Goal: Information Seeking & Learning: Check status

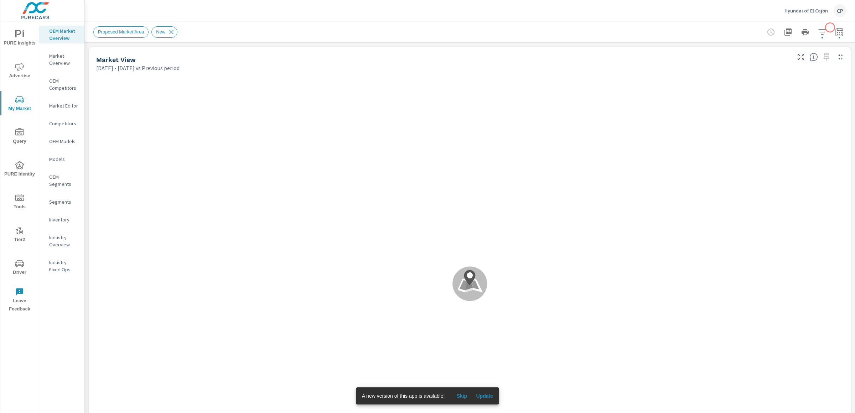
click at [835, 28] on icon "button" at bounding box center [839, 32] width 9 height 9
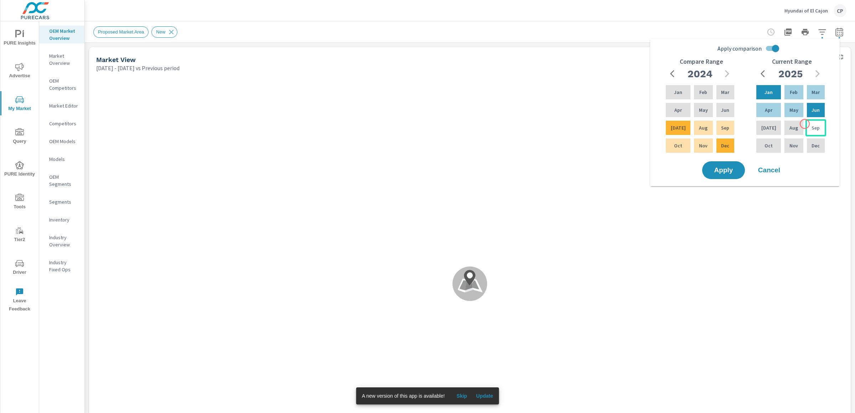
click at [806, 125] on div "Sep" at bounding box center [816, 127] width 21 height 17
click at [783, 89] on div "Feb" at bounding box center [793, 92] width 21 height 17
click at [806, 123] on div "Sep" at bounding box center [816, 127] width 21 height 17
click at [759, 98] on div "Jan" at bounding box center [768, 92] width 27 height 17
click at [726, 129] on p "Sep" at bounding box center [725, 127] width 8 height 7
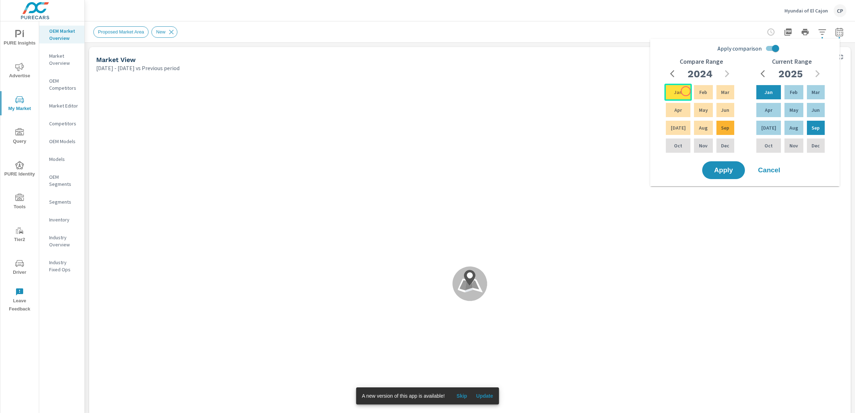
click at [686, 91] on div "Jan" at bounding box center [678, 92] width 27 height 17
click at [722, 156] on div "Compare Range 2024 Jan Feb Mar Apr May Jun Jul Aug Sep Oct Nov Dec" at bounding box center [701, 109] width 91 height 102
click at [722, 162] on button "Apply" at bounding box center [724, 170] width 44 height 19
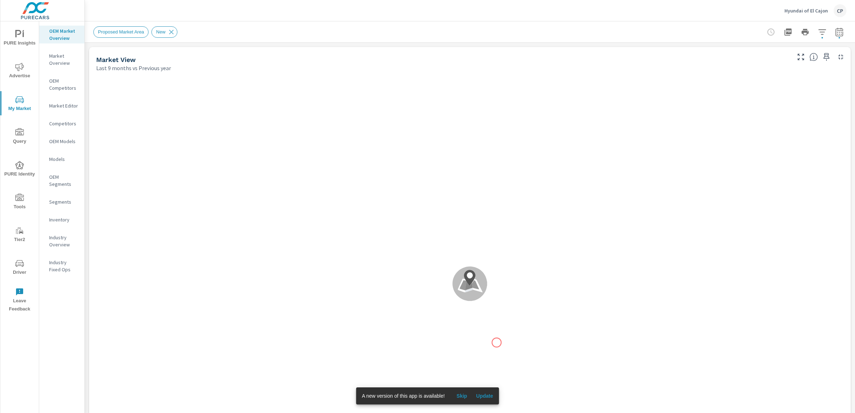
click at [499, 324] on div ".map-bw_svg__st2{fill:#fdfefe}.map-bw_svg__st4{fill:#999}" at bounding box center [470, 284] width 756 height 418
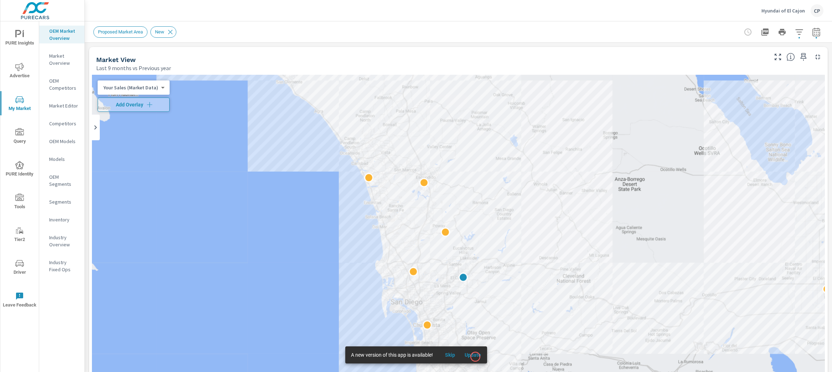
click at [475, 356] on span "Update" at bounding box center [472, 355] width 17 height 6
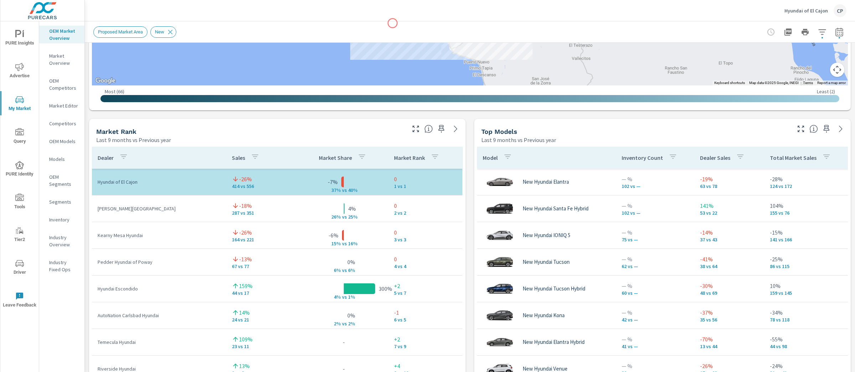
scroll to position [403, 0]
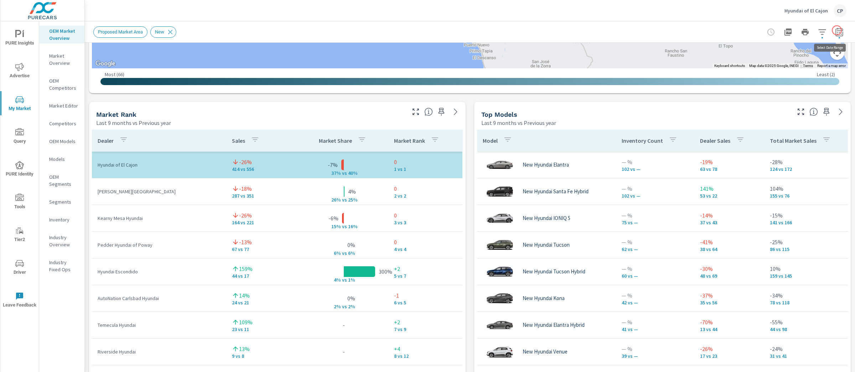
click at [836, 30] on icon "button" at bounding box center [839, 31] width 7 height 9
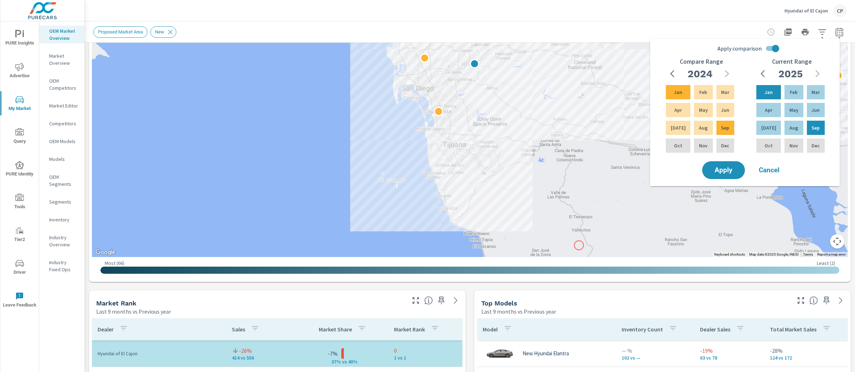
scroll to position [211, 0]
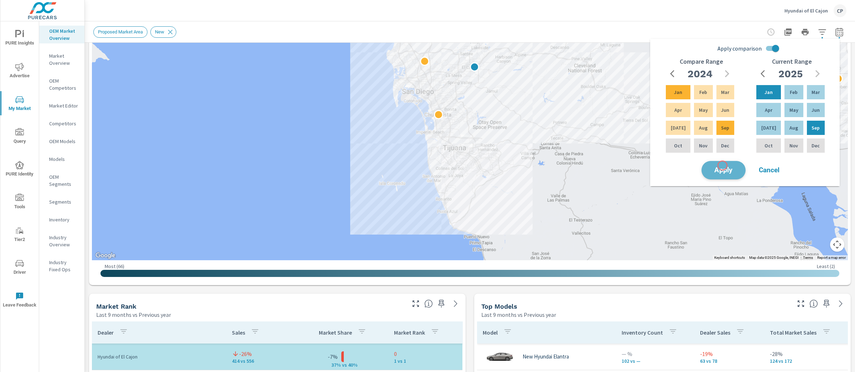
click at [723, 167] on span "Apply" at bounding box center [723, 170] width 29 height 7
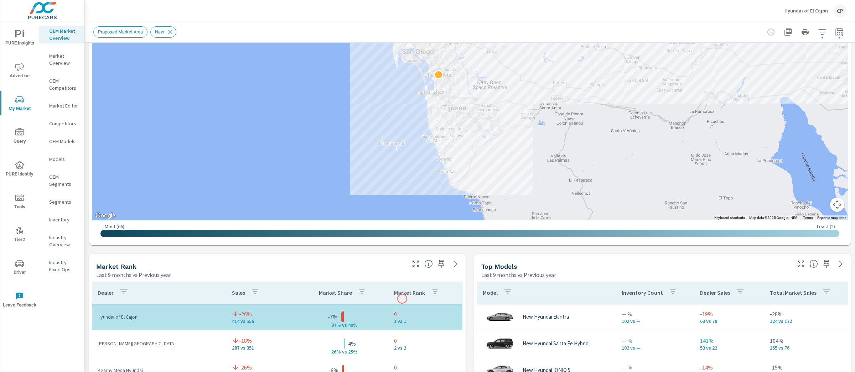
scroll to position [250, 0]
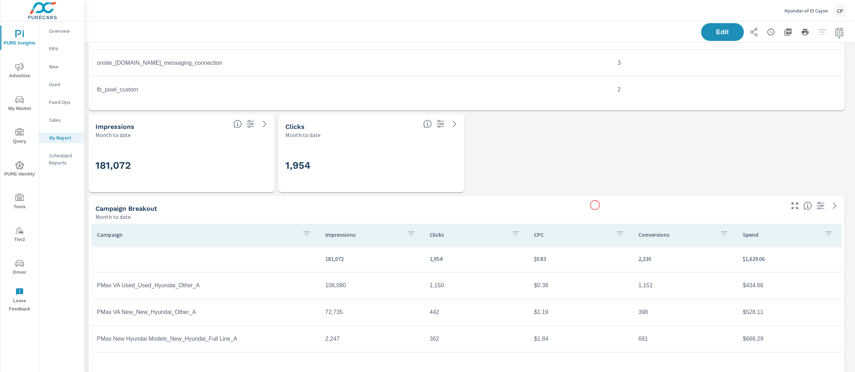
scroll to position [259, 0]
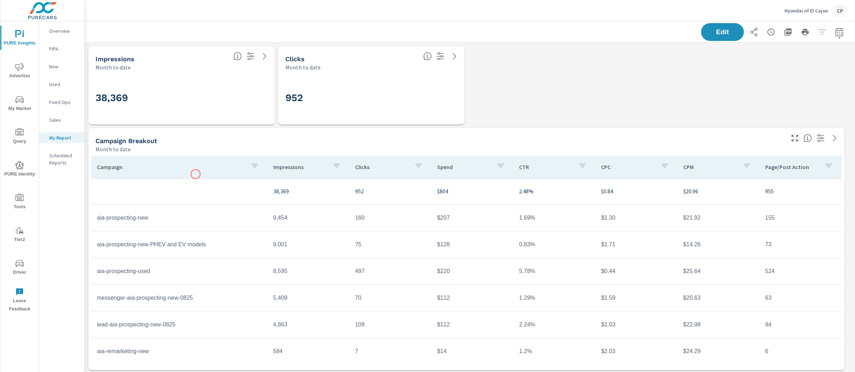
scroll to position [35, 0]
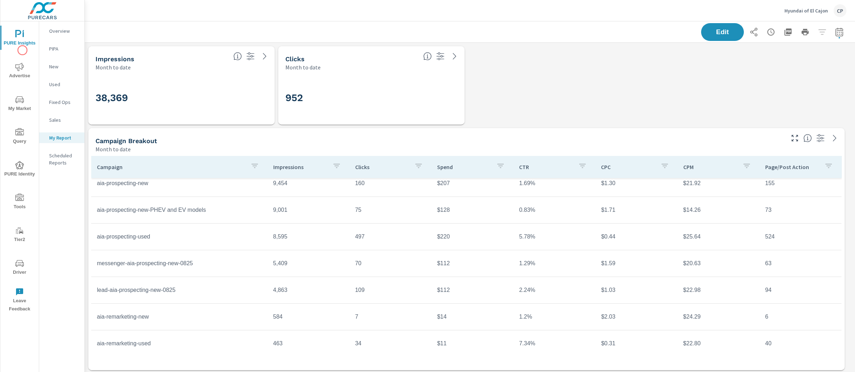
click at [24, 66] on span "Advertise" at bounding box center [19, 71] width 34 height 17
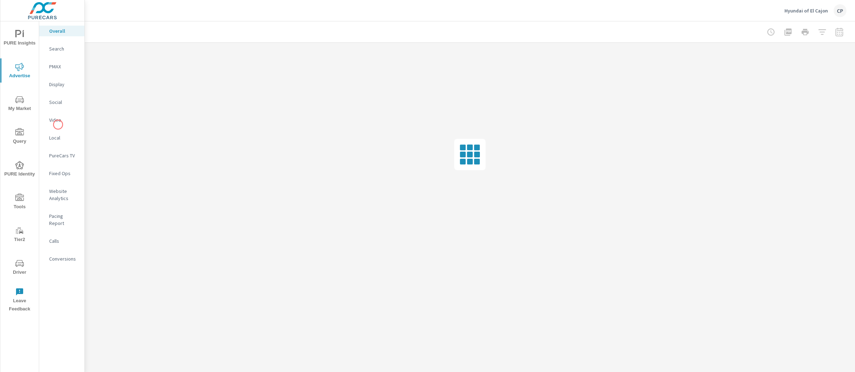
click at [58, 125] on nav "Overall Search PMAX Display Social Video Local PureCars TV Fixed Ops Website An…" at bounding box center [61, 147] width 45 height 253
click at [57, 120] on p "Video" at bounding box center [64, 120] width 30 height 7
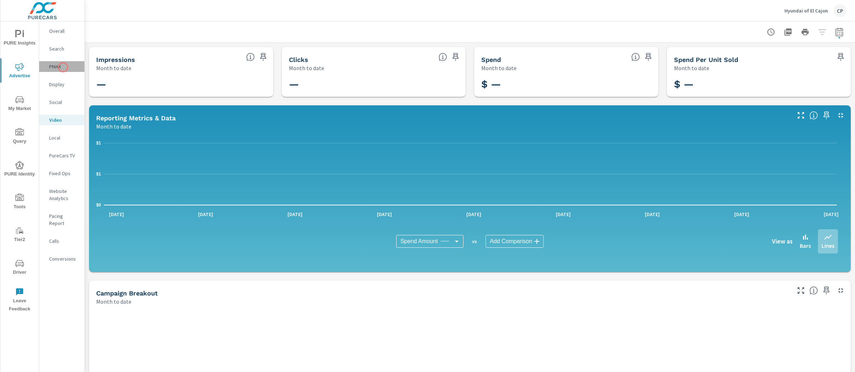
click at [63, 67] on p "PMAX" at bounding box center [64, 66] width 30 height 7
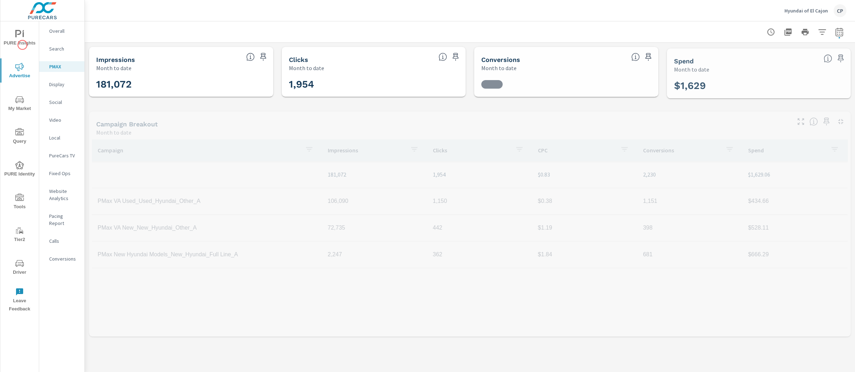
click at [27, 37] on span "PURE Insights" at bounding box center [19, 38] width 34 height 17
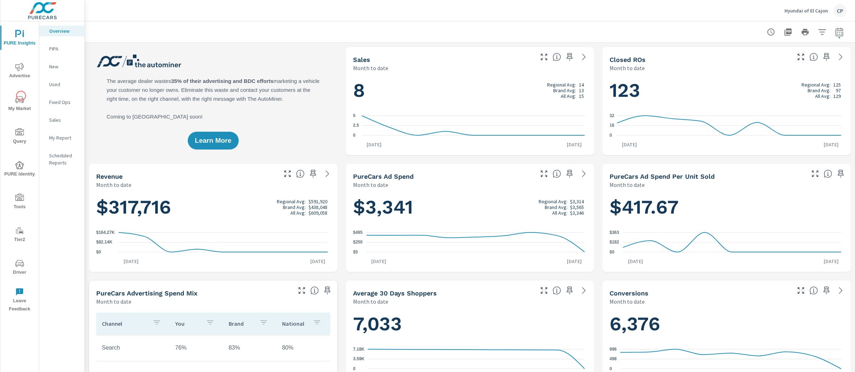
click at [21, 95] on icon "nav menu" at bounding box center [19, 99] width 9 height 9
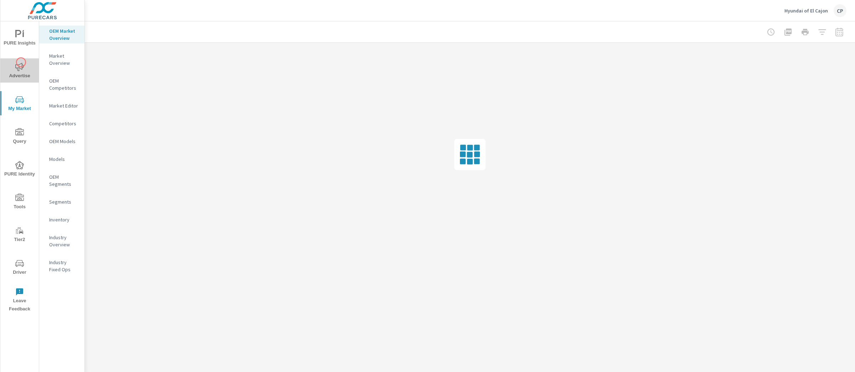
click at [21, 63] on icon "nav menu" at bounding box center [19, 67] width 9 height 9
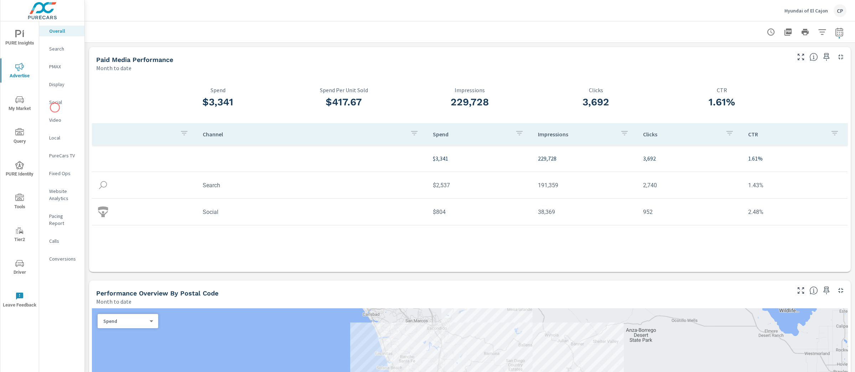
click at [55, 117] on p "Video" at bounding box center [64, 120] width 30 height 7
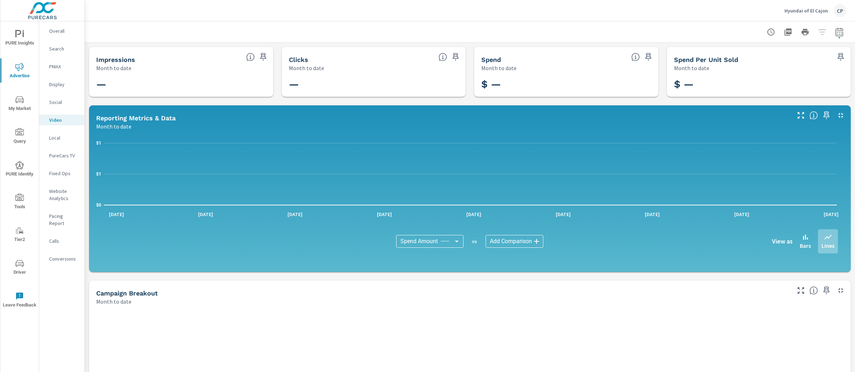
click at [16, 37] on icon "nav menu" at bounding box center [19, 34] width 9 height 9
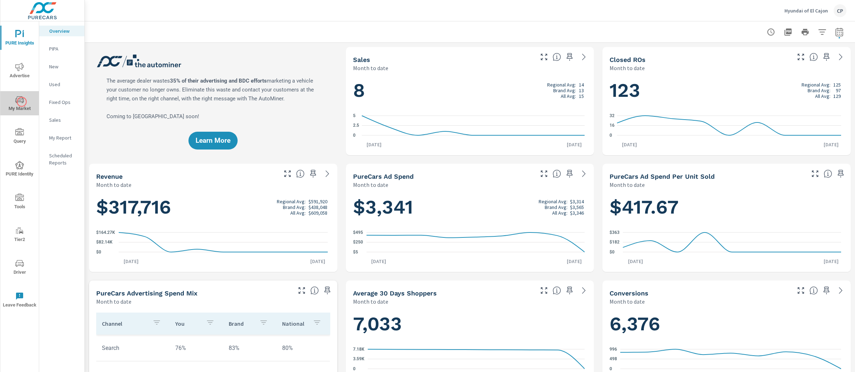
click at [22, 102] on icon "nav menu" at bounding box center [19, 99] width 9 height 9
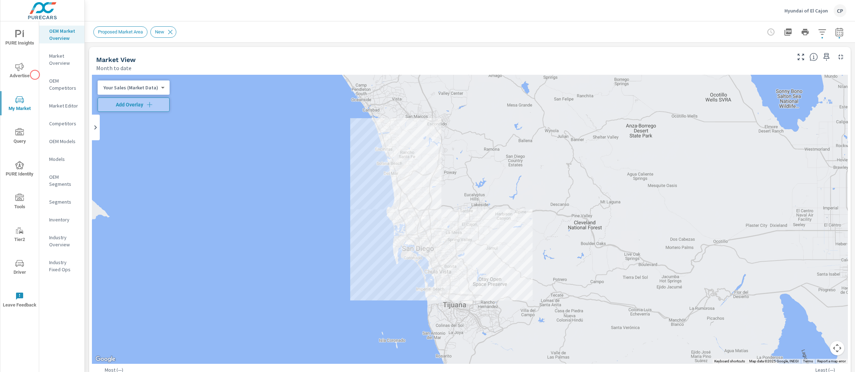
click at [32, 72] on span "Advertise" at bounding box center [19, 71] width 34 height 17
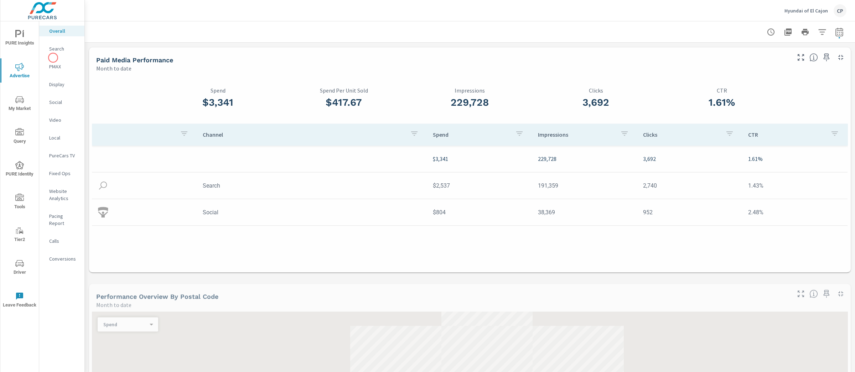
click at [60, 53] on div "Search" at bounding box center [61, 48] width 45 height 11
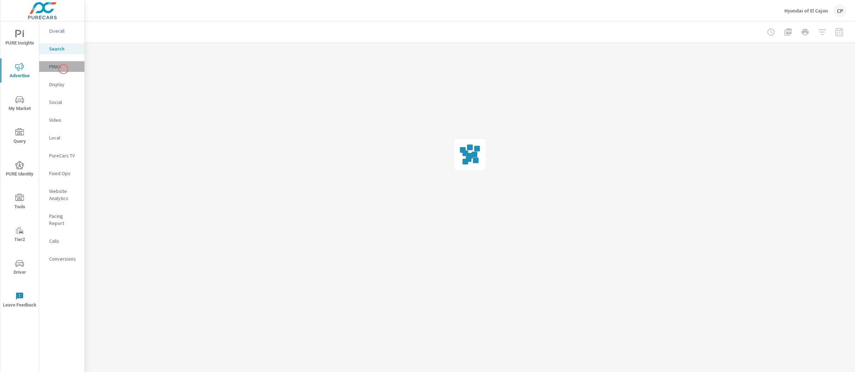
click at [63, 69] on p "PMAX" at bounding box center [64, 66] width 30 height 7
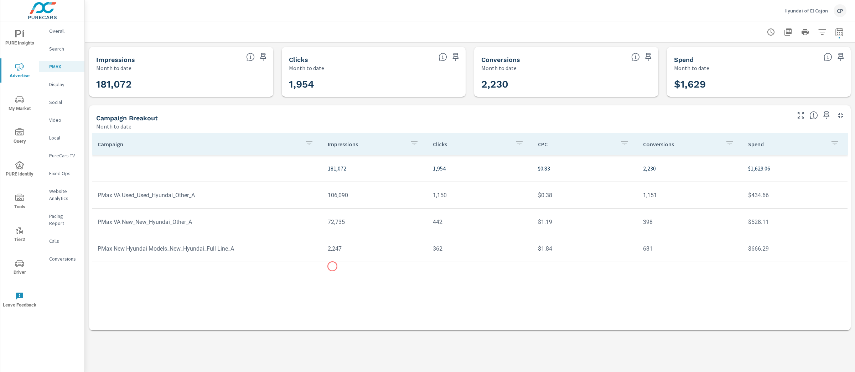
click at [346, 280] on div "Campaign Impressions Clicks CPC Conversions Spend 181,072 1,954 $0.83 2,230 $1,…" at bounding box center [470, 225] width 756 height 184
click at [337, 281] on div "Campaign Impressions Clicks CPC Conversions Spend 181,072 1,954 $0.83 2,230 $1,…" at bounding box center [470, 225] width 756 height 184
click at [315, 289] on div "Campaign Impressions Clicks CPC Conversions Spend 181,072 1,954 $0.83 2,230 $1,…" at bounding box center [470, 225] width 756 height 184
click at [27, 39] on span "PURE Insights" at bounding box center [19, 38] width 34 height 17
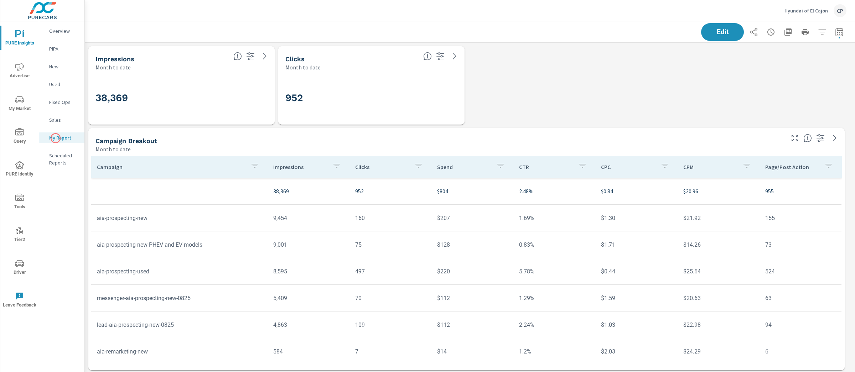
scroll to position [225, 0]
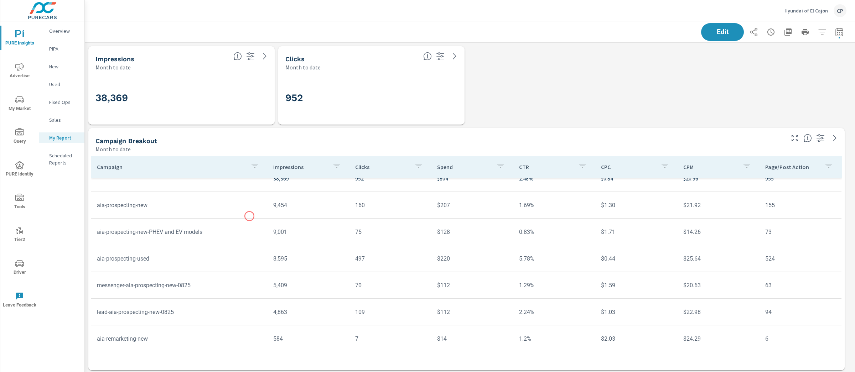
scroll to position [35, 0]
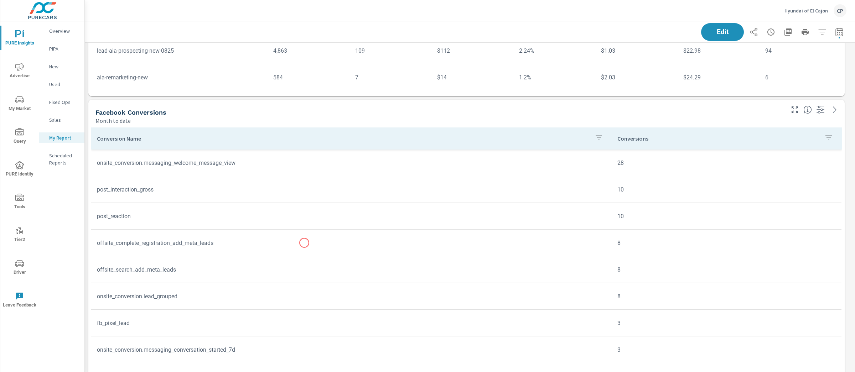
scroll to position [268, 0]
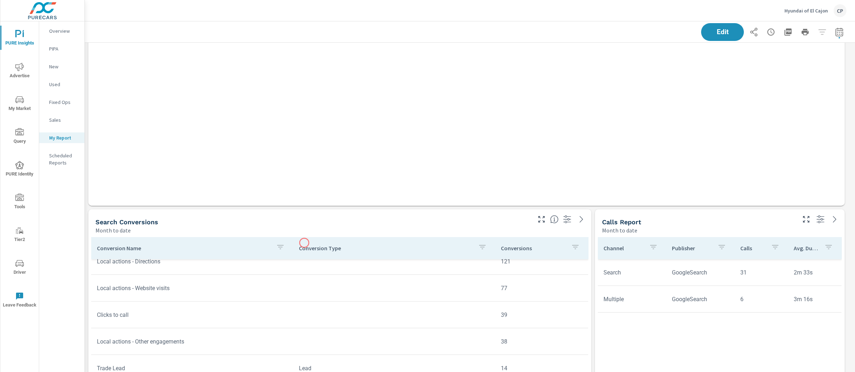
scroll to position [1242, 0]
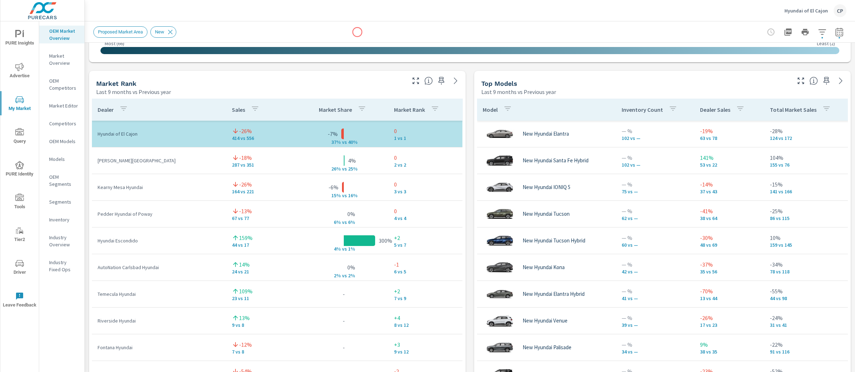
scroll to position [469, 0]
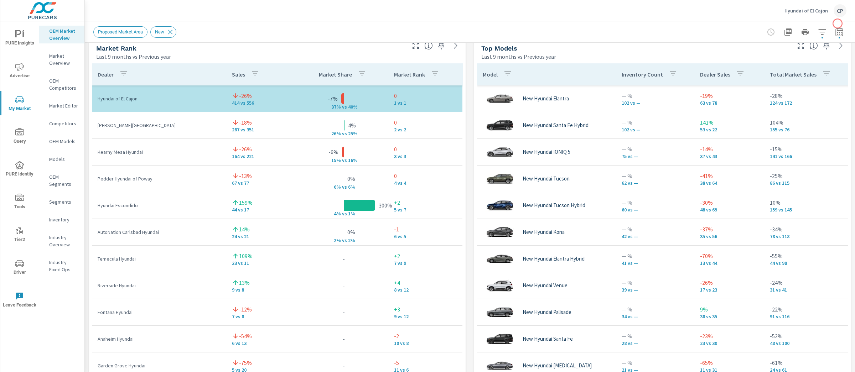
click at [837, 25] on div at bounding box center [805, 32] width 83 height 14
click at [818, 34] on icon "button" at bounding box center [822, 32] width 9 height 9
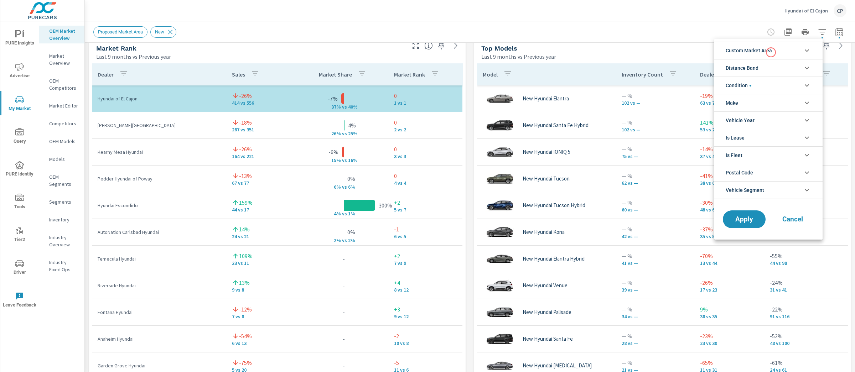
click at [771, 52] on span "Custom Market Area" at bounding box center [749, 50] width 46 height 17
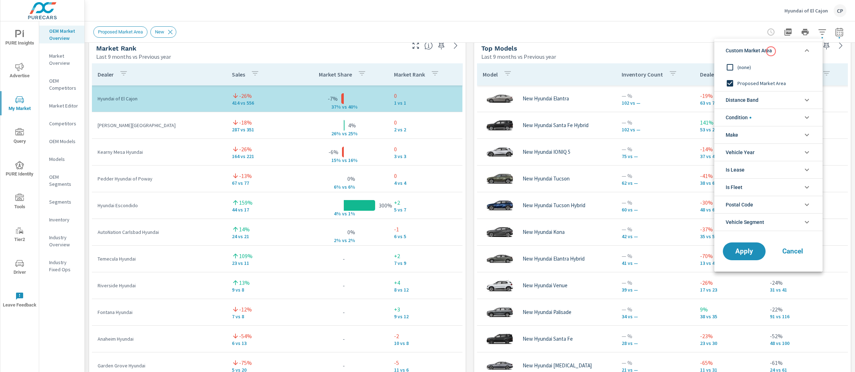
click at [770, 49] on span "Custom Market Area" at bounding box center [749, 50] width 46 height 17
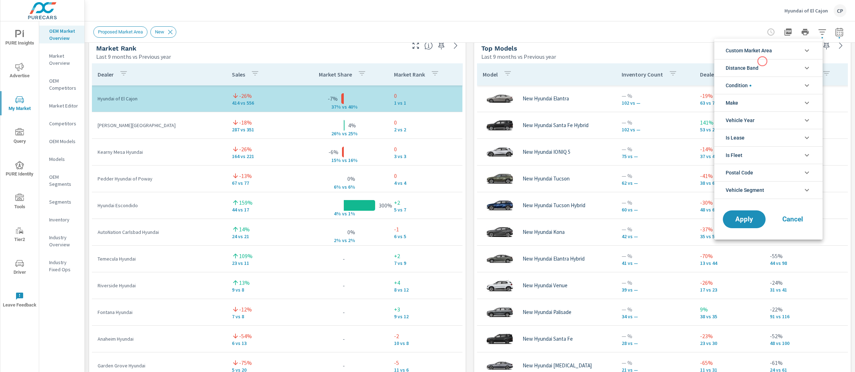
click at [763, 61] on li "Distance Band" at bounding box center [768, 67] width 108 height 17
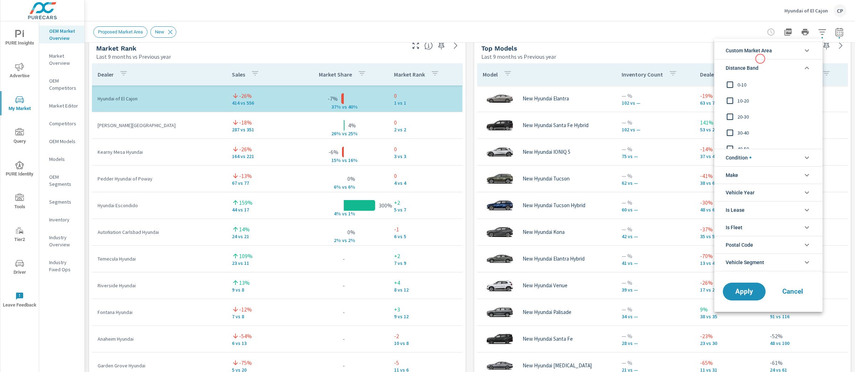
click at [758, 50] on span "Custom Market Area" at bounding box center [749, 50] width 46 height 17
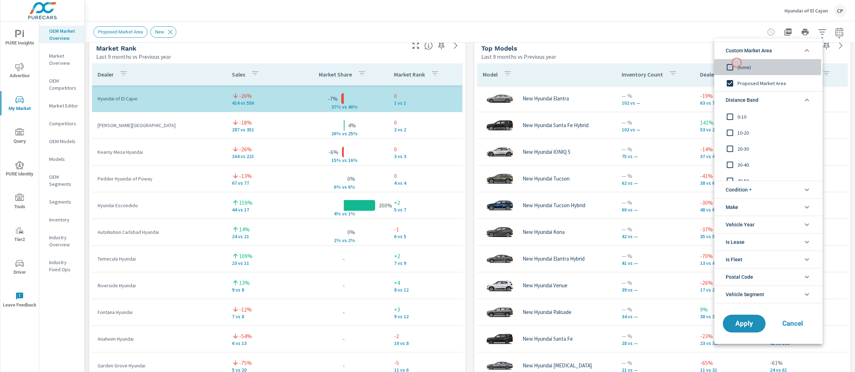
click at [737, 63] on input "filter options" at bounding box center [730, 67] width 15 height 15
click at [743, 93] on span "Distance Band" at bounding box center [742, 100] width 33 height 17
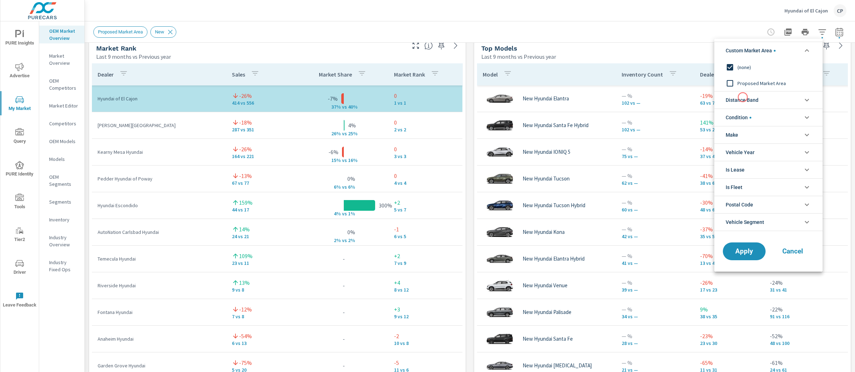
click at [743, 97] on span "Distance Band" at bounding box center [742, 100] width 33 height 17
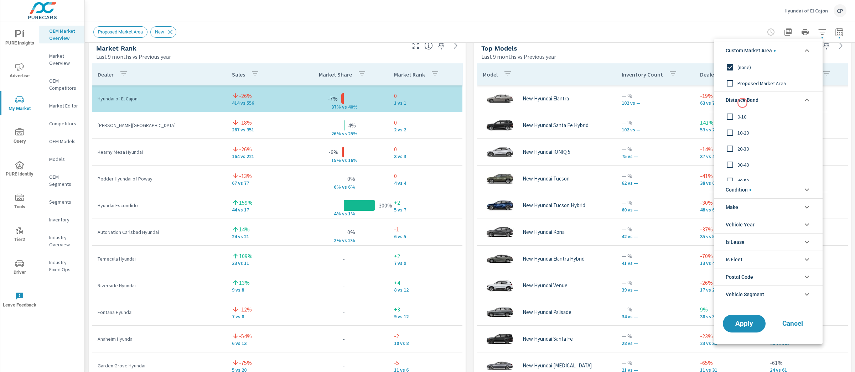
click at [740, 114] on span "0-10" at bounding box center [777, 117] width 78 height 9
click at [740, 135] on span "10-20" at bounding box center [777, 133] width 78 height 9
click at [730, 329] on button "Apply" at bounding box center [744, 324] width 44 height 19
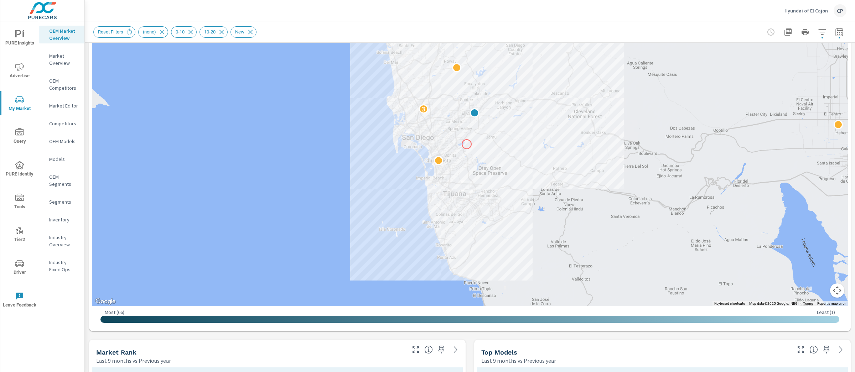
scroll to position [123, 0]
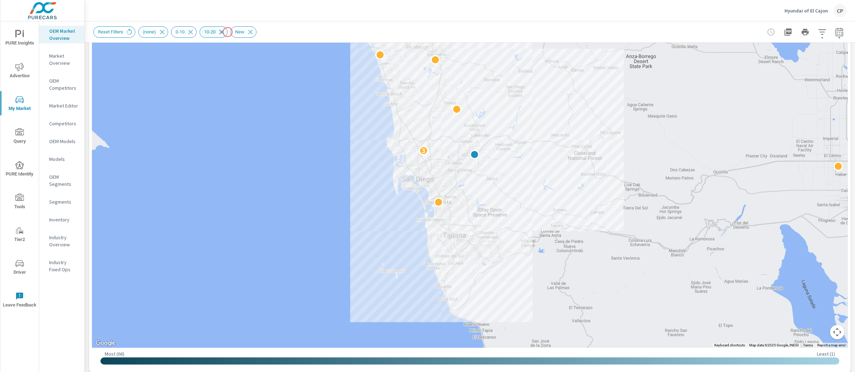
click at [224, 32] on icon at bounding box center [221, 32] width 5 height 5
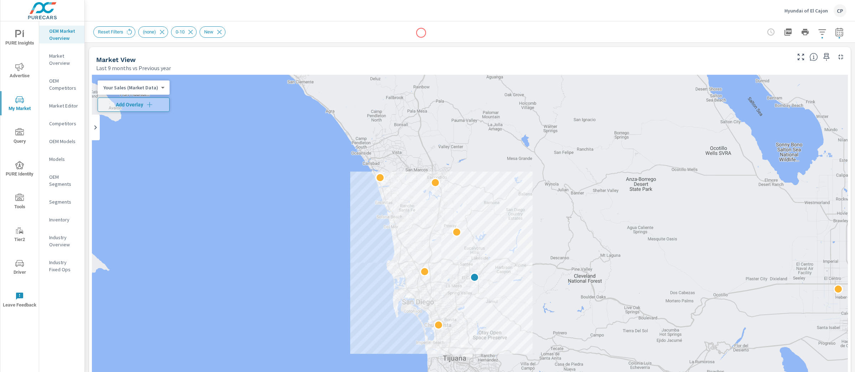
click at [421, 33] on div "Reset Filters (none) 0-10 New" at bounding box center [419, 31] width 653 height 11
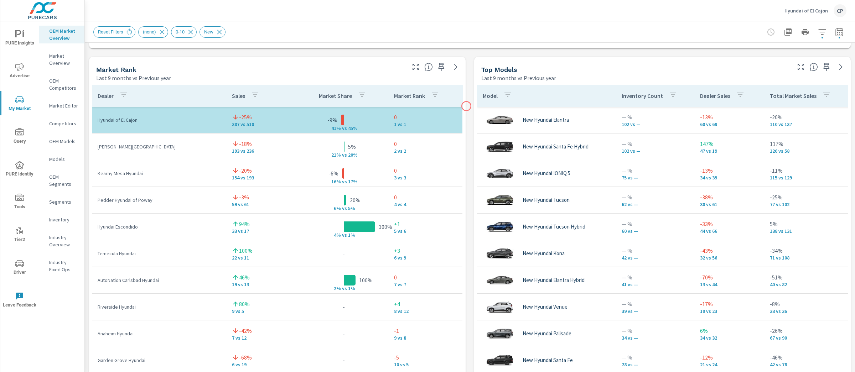
scroll to position [446, 0]
